Goal: Transaction & Acquisition: Purchase product/service

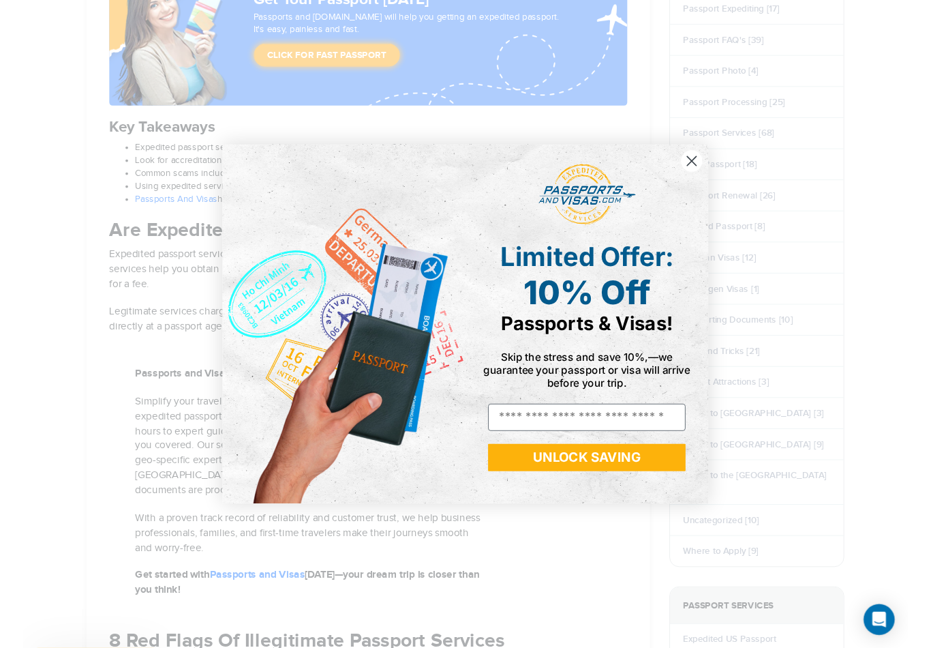
scroll to position [704, 0]
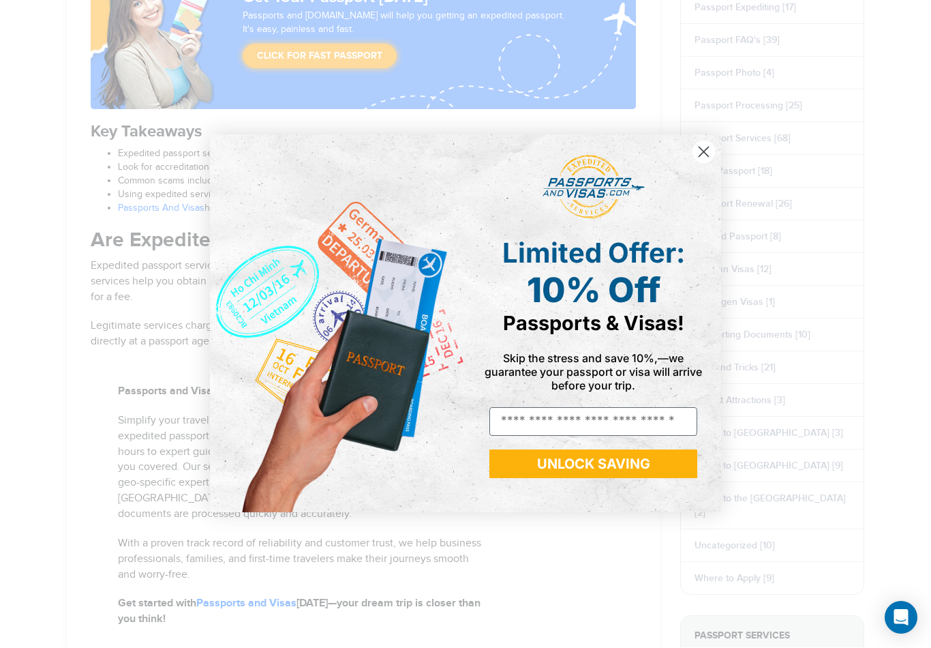
click at [709, 155] on icon "Close dialog" at bounding box center [704, 153] width 10 height 10
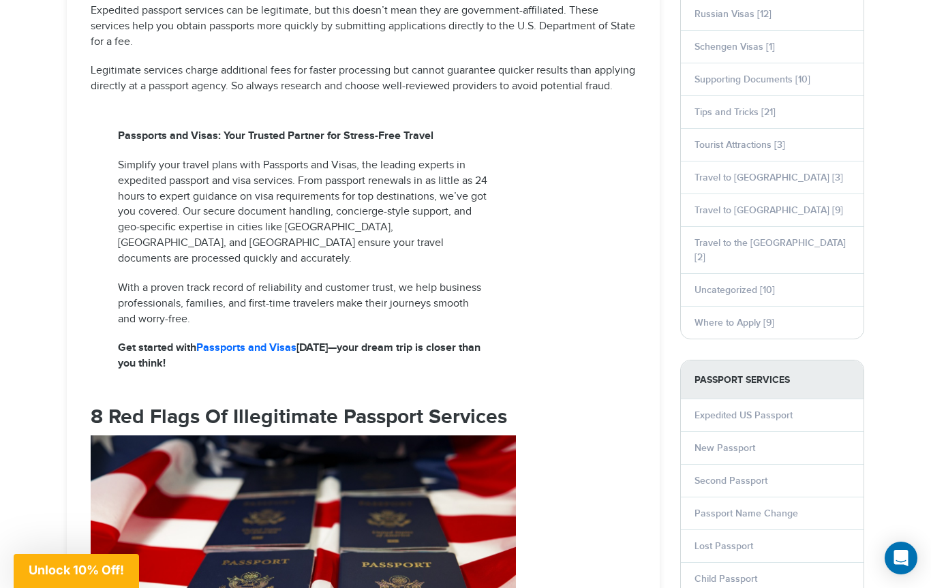
scroll to position [958, 0]
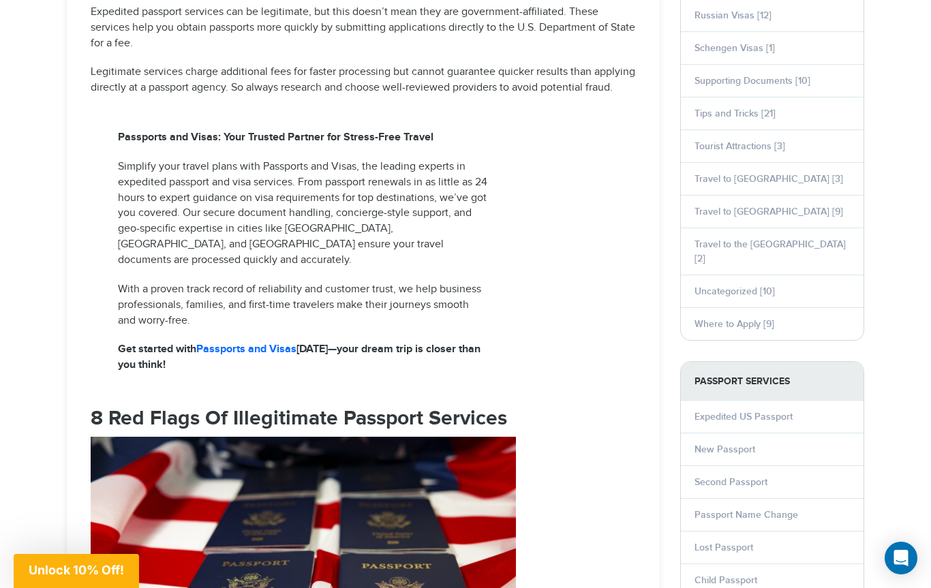
click at [262, 343] on link "Passports and Visas" at bounding box center [246, 349] width 100 height 13
click at [257, 343] on link "Passports and Visas" at bounding box center [246, 349] width 100 height 13
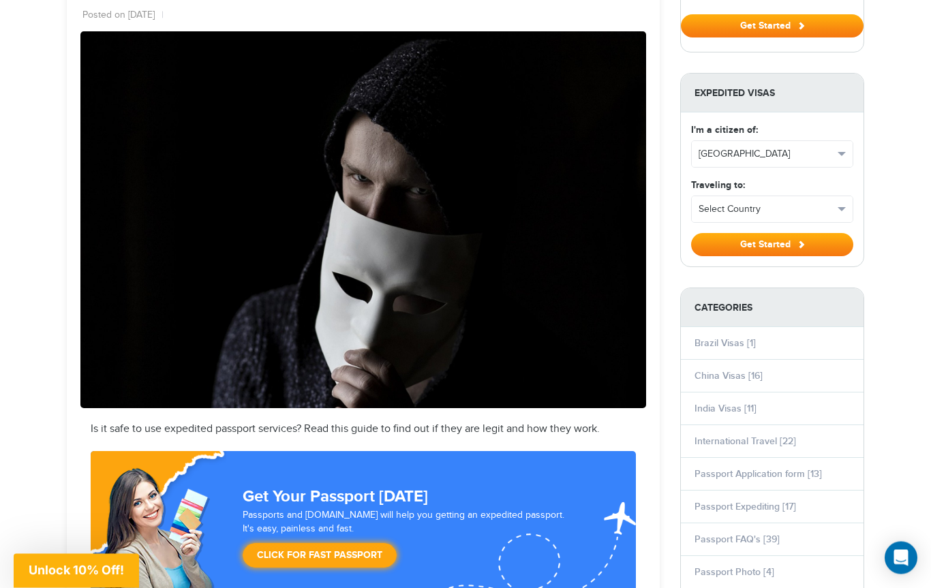
scroll to position [0, 0]
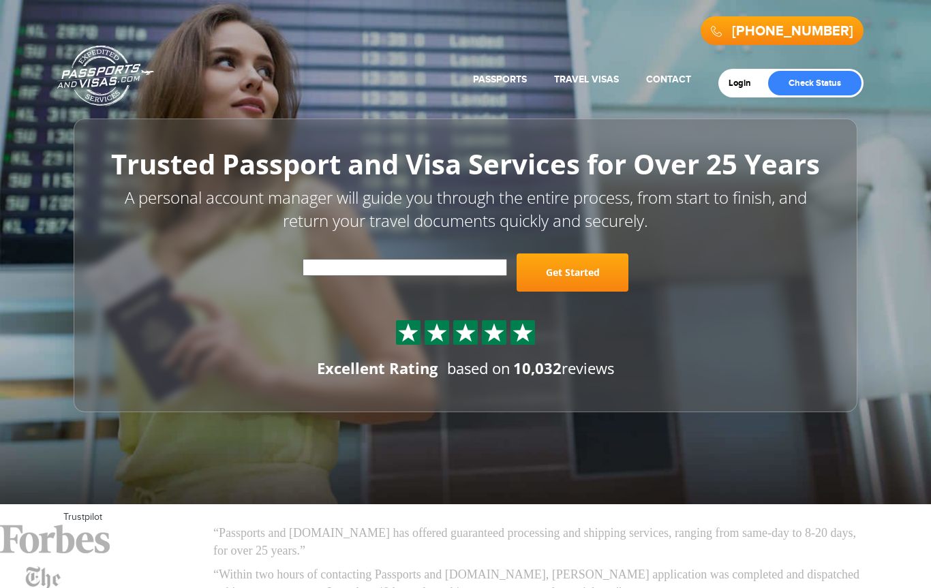
click at [258, 340] on div at bounding box center [466, 332] width 716 height 25
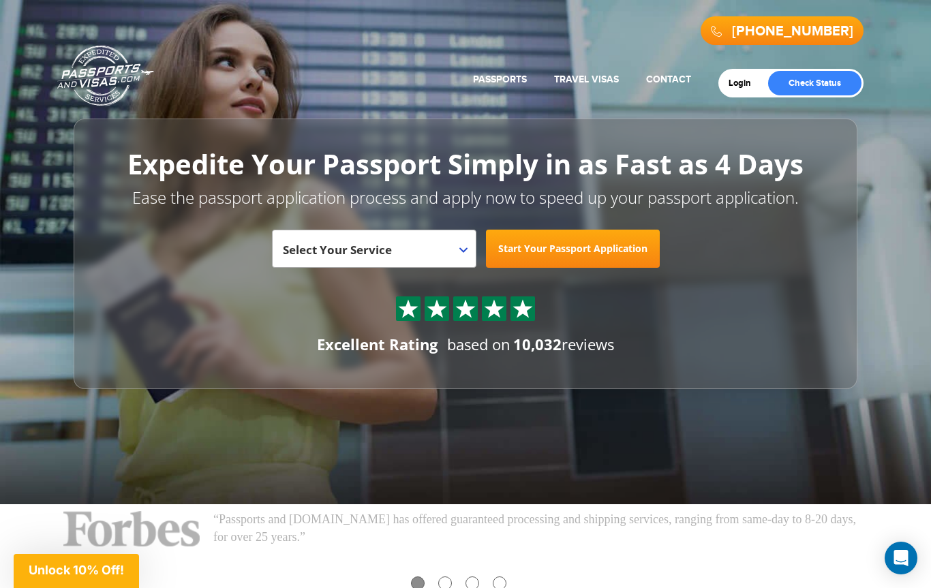
click at [621, 245] on link "Start Your Passport Application" at bounding box center [573, 249] width 174 height 38
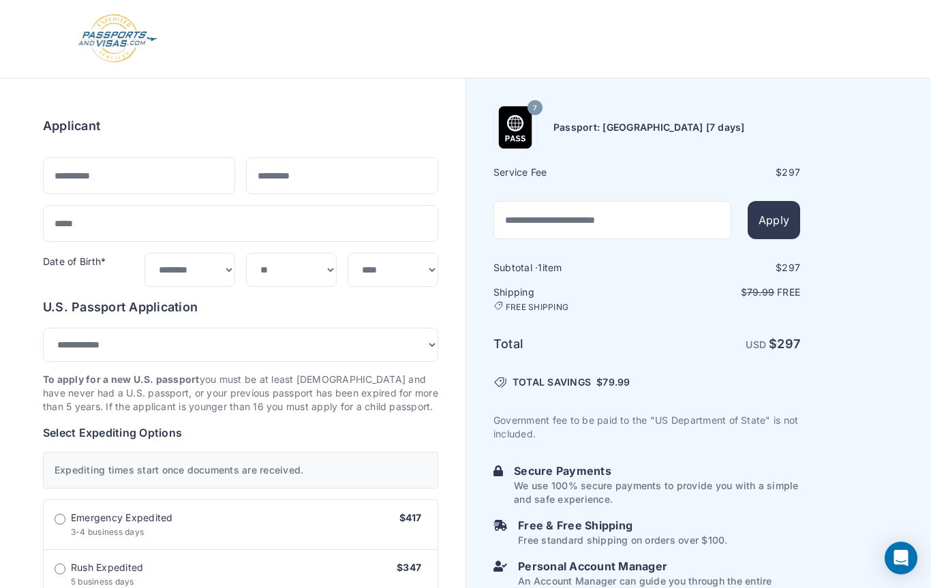
select select "***"
